Goal: Download file/media

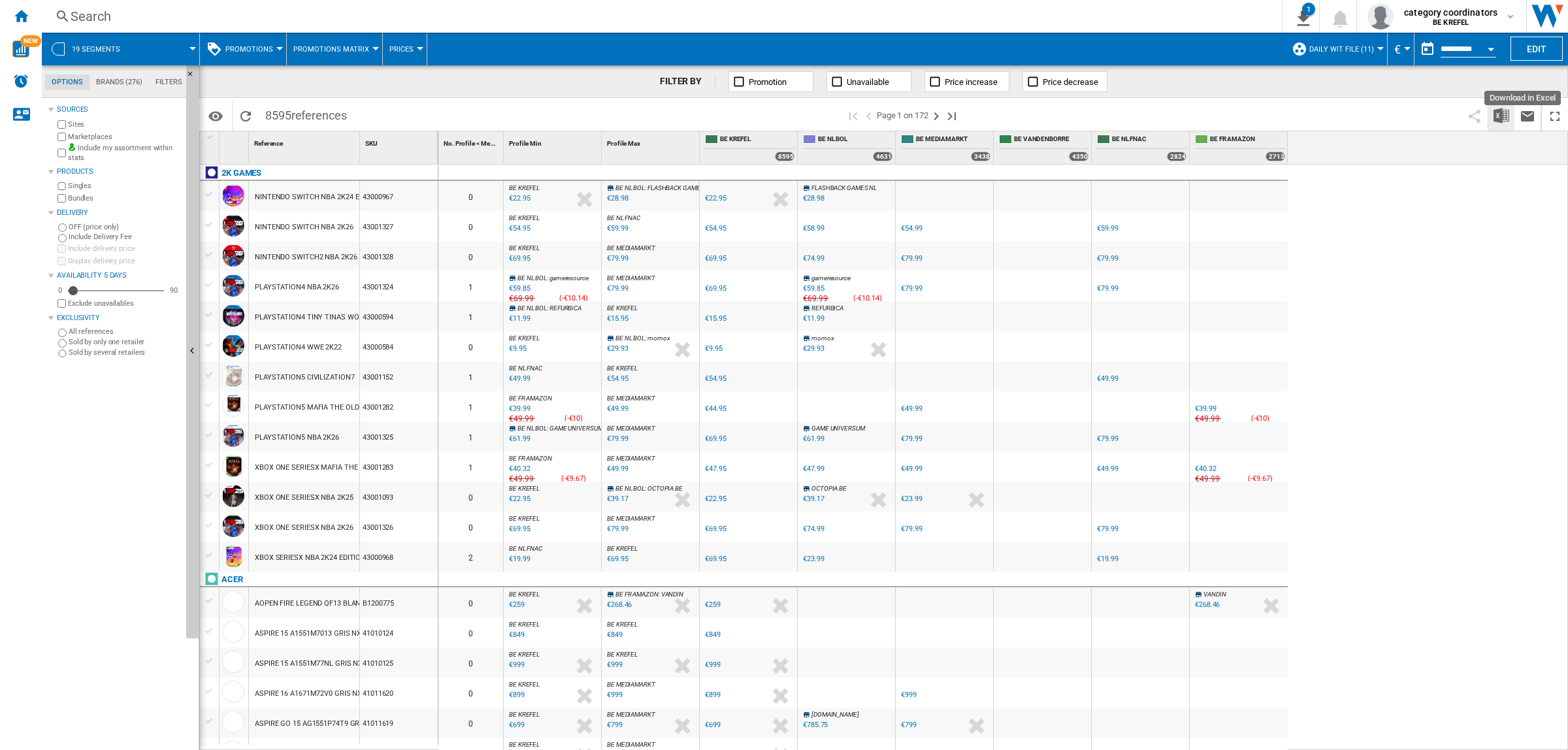
click at [1501, 124] on button "Download in Excel" at bounding box center [1502, 115] width 26 height 30
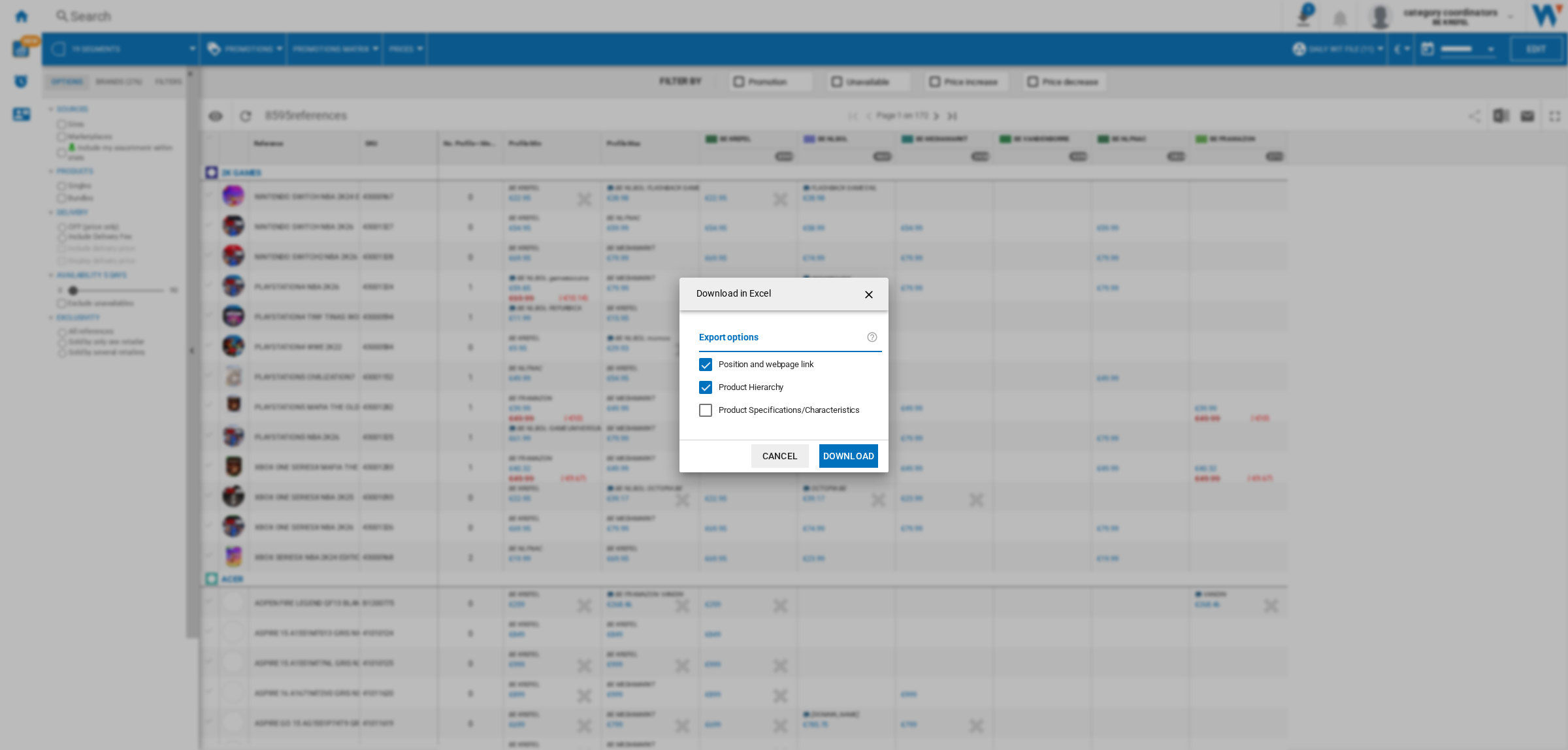
click at [850, 451] on button "Download" at bounding box center [849, 456] width 59 height 24
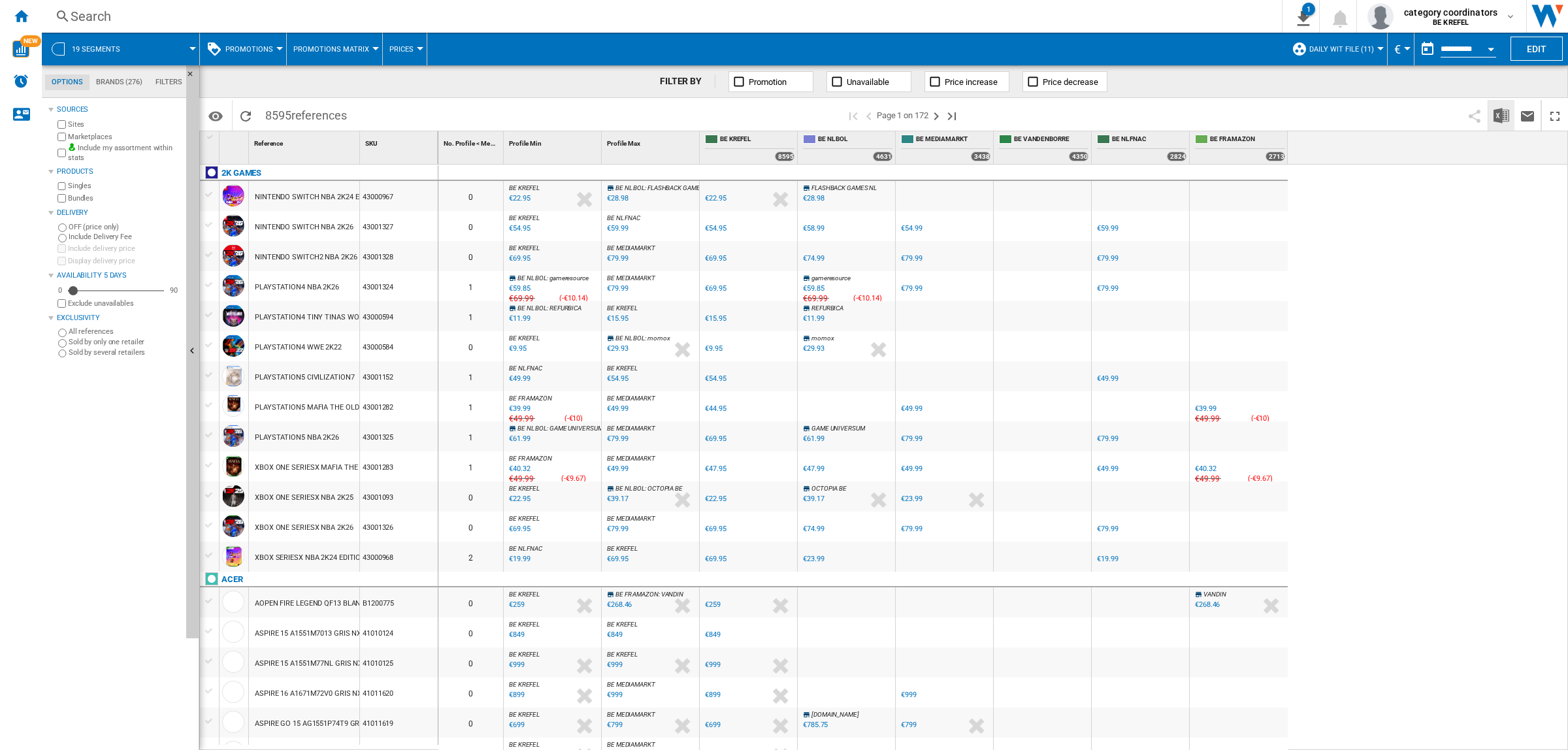
click at [1502, 113] on img "Download in Excel" at bounding box center [1502, 115] width 16 height 16
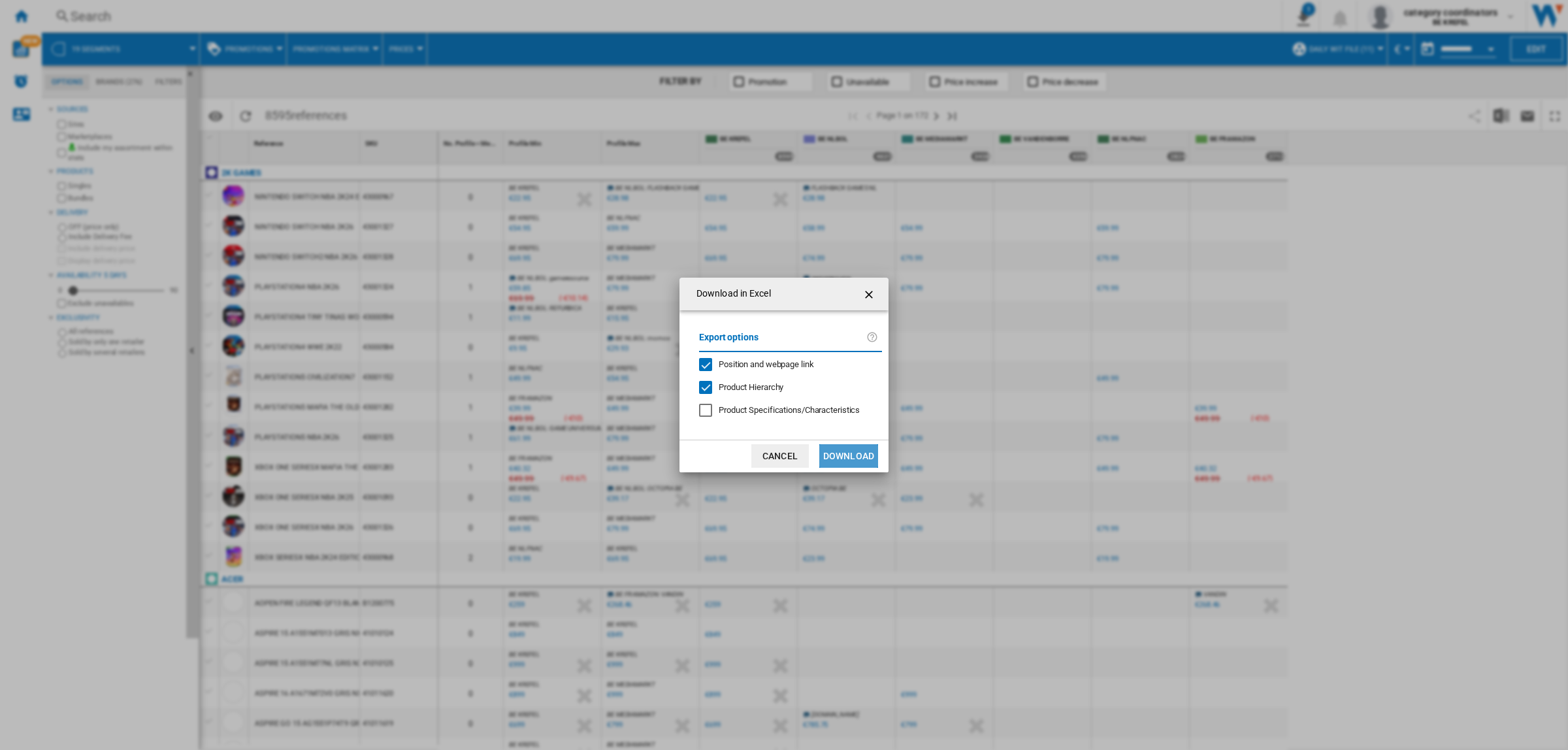
click at [848, 448] on button "Download" at bounding box center [849, 456] width 59 height 24
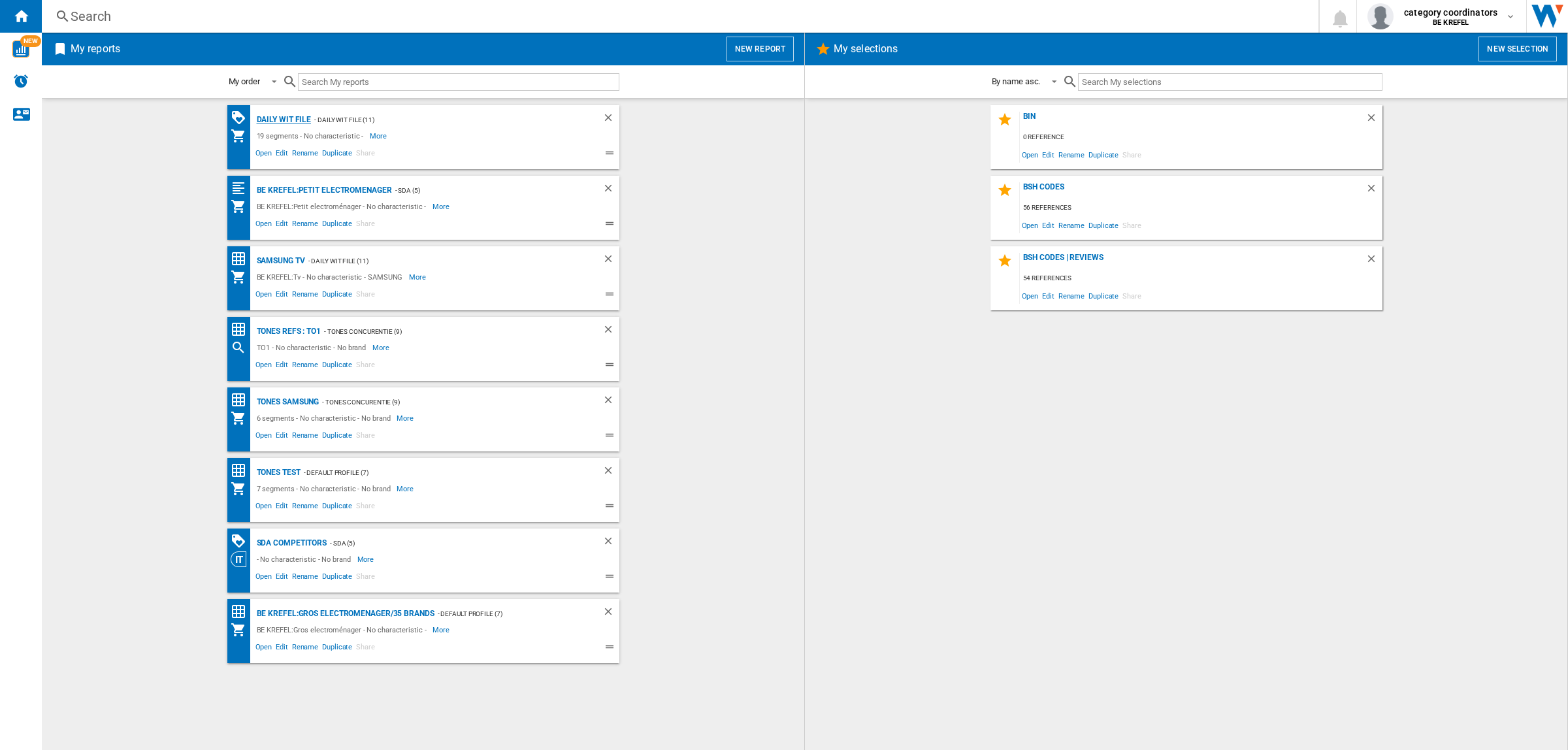
click at [296, 118] on div "Daily WIT file" at bounding box center [282, 119] width 58 height 16
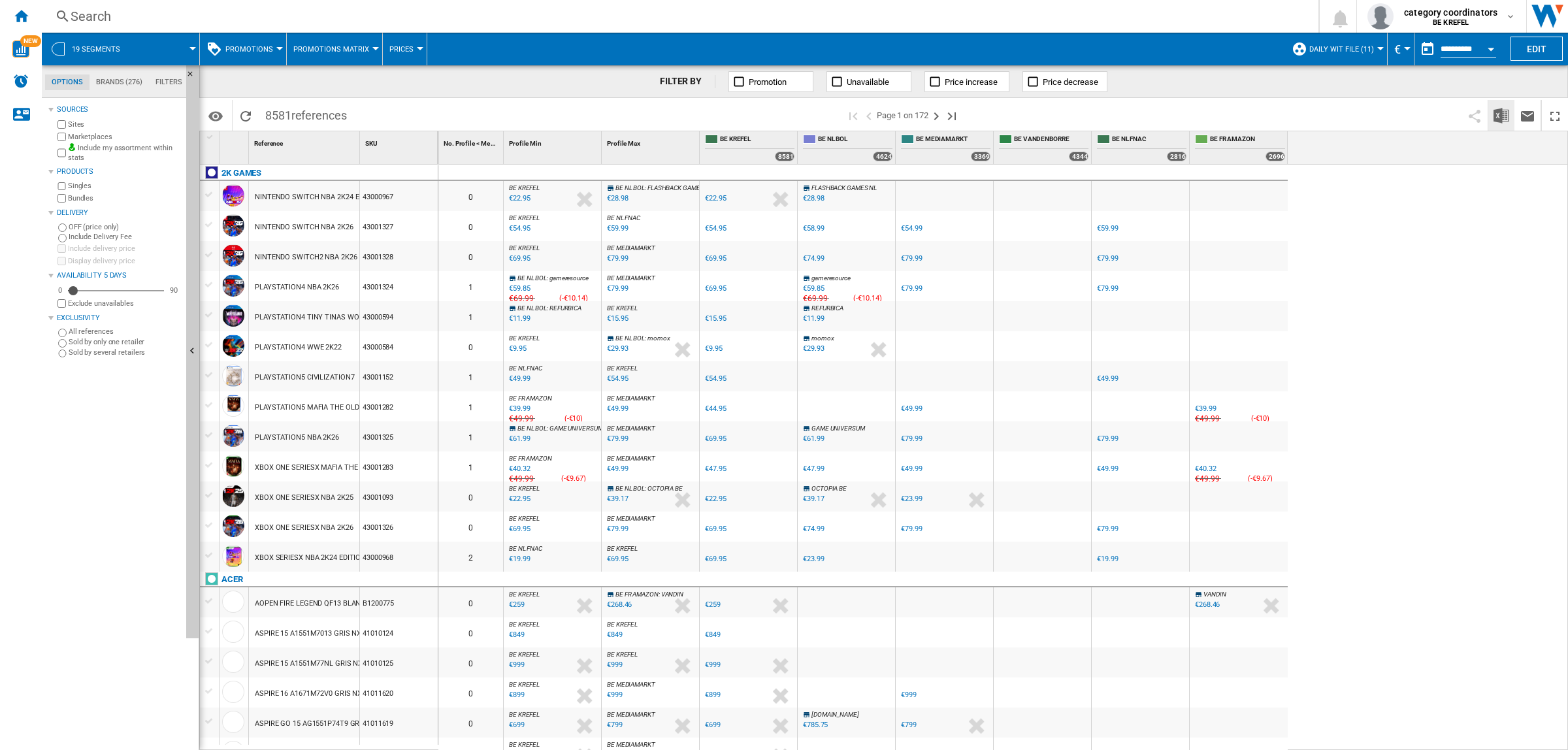
click at [1500, 114] on img "Download in Excel" at bounding box center [1502, 115] width 16 height 16
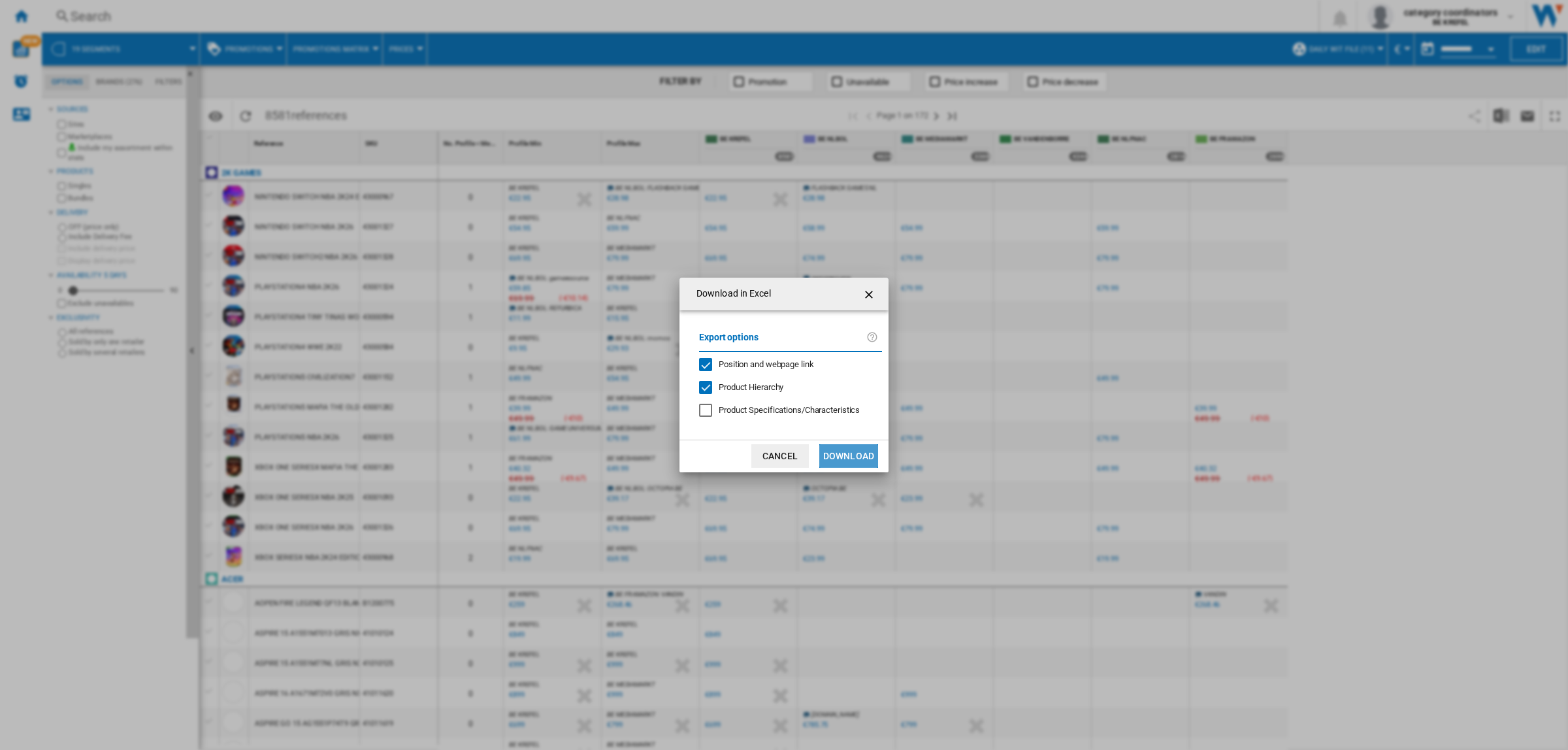
click at [857, 458] on button "Download" at bounding box center [849, 456] width 59 height 24
